Goal: Find specific page/section: Find specific page/section

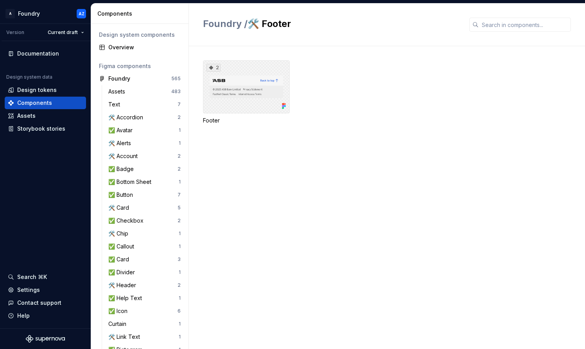
click at [263, 95] on div "2" at bounding box center [246, 86] width 87 height 53
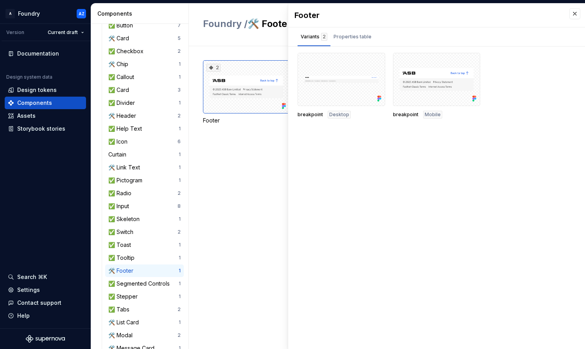
scroll to position [257, 0]
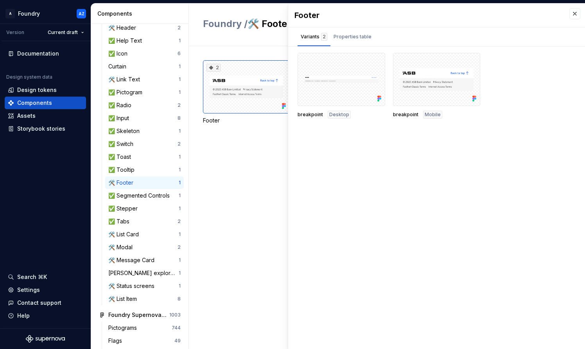
click at [263, 143] on div "2 Footer" at bounding box center [394, 197] width 382 height 303
click at [574, 12] on button "button" at bounding box center [574, 13] width 11 height 11
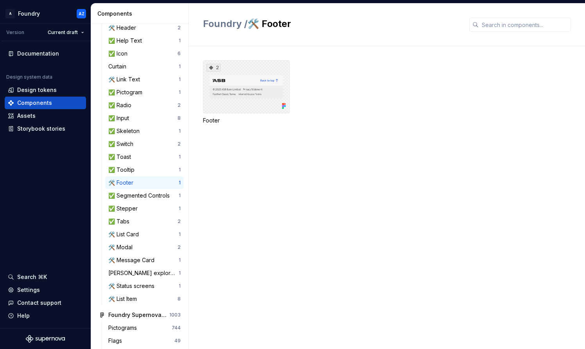
click at [250, 88] on div "2" at bounding box center [246, 86] width 87 height 53
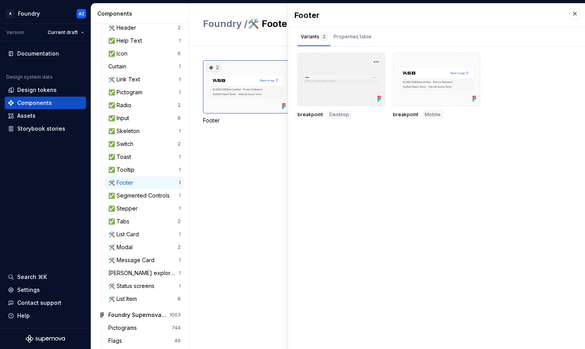
click at [323, 88] on div at bounding box center [342, 79] width 88 height 53
click at [470, 97] on div at bounding box center [437, 79] width 88 height 53
click at [458, 67] on div at bounding box center [437, 79] width 88 height 53
click at [343, 118] on div "Desktop" at bounding box center [339, 115] width 23 height 8
click at [345, 92] on div at bounding box center [342, 79] width 88 height 53
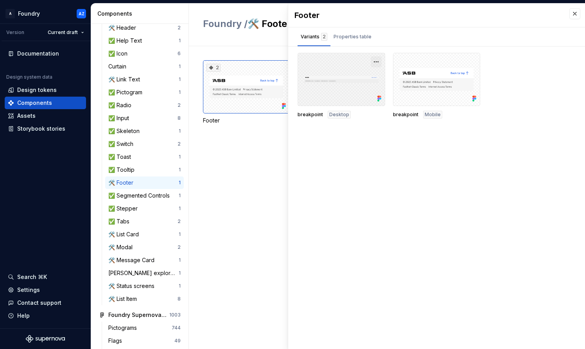
click at [375, 61] on button "button" at bounding box center [376, 61] width 11 height 11
click at [348, 77] on div "Open in [GEOGRAPHIC_DATA]" at bounding box center [351, 84] width 51 height 23
